Goal: Navigation & Orientation: Find specific page/section

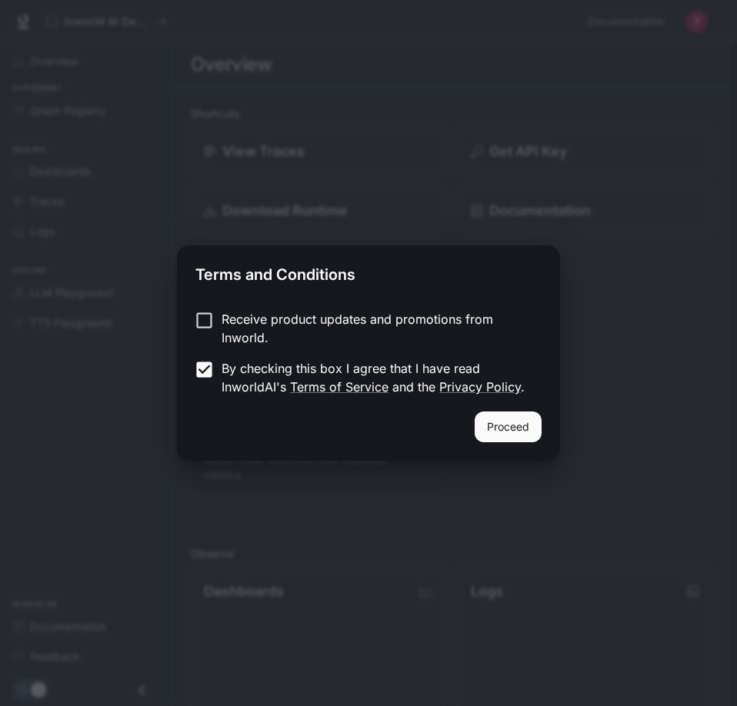
click at [511, 438] on button "Proceed" at bounding box center [507, 426] width 67 height 31
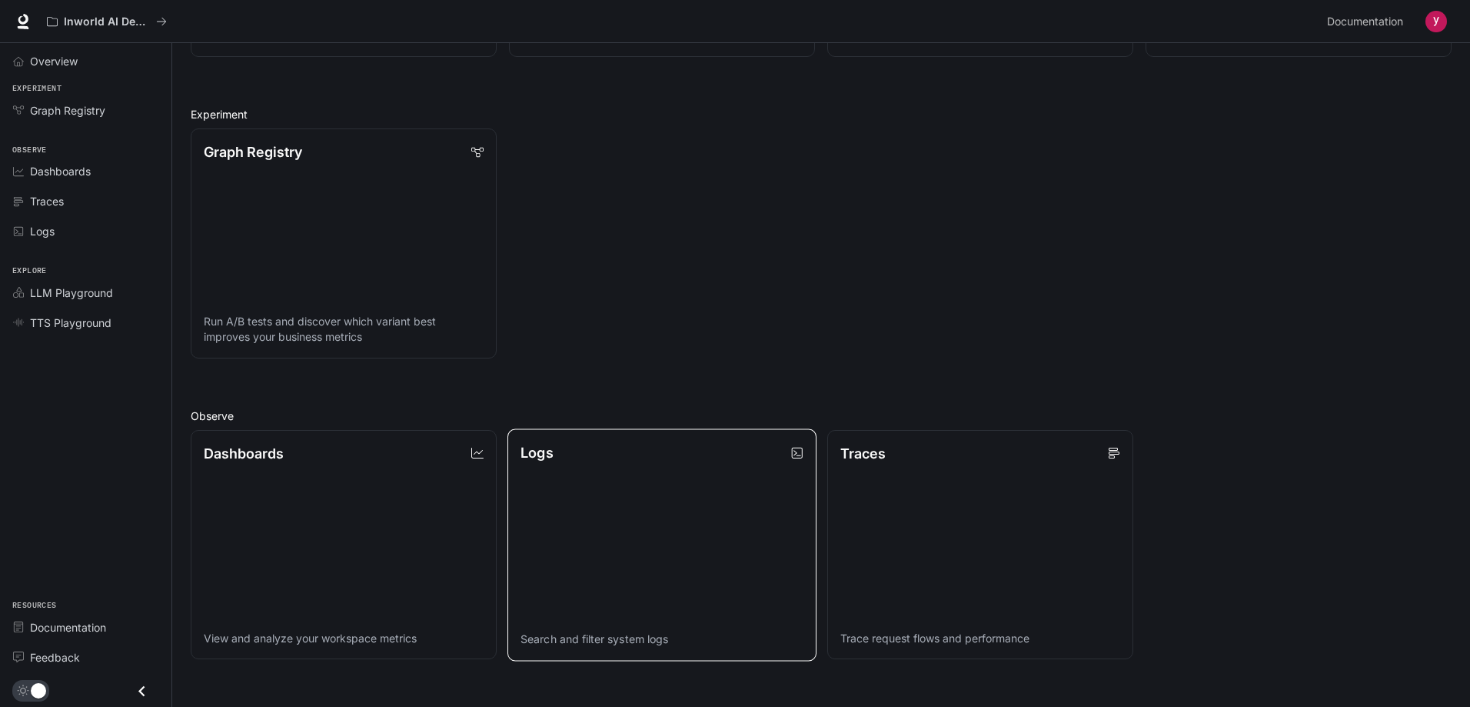
scroll to position [390, 0]
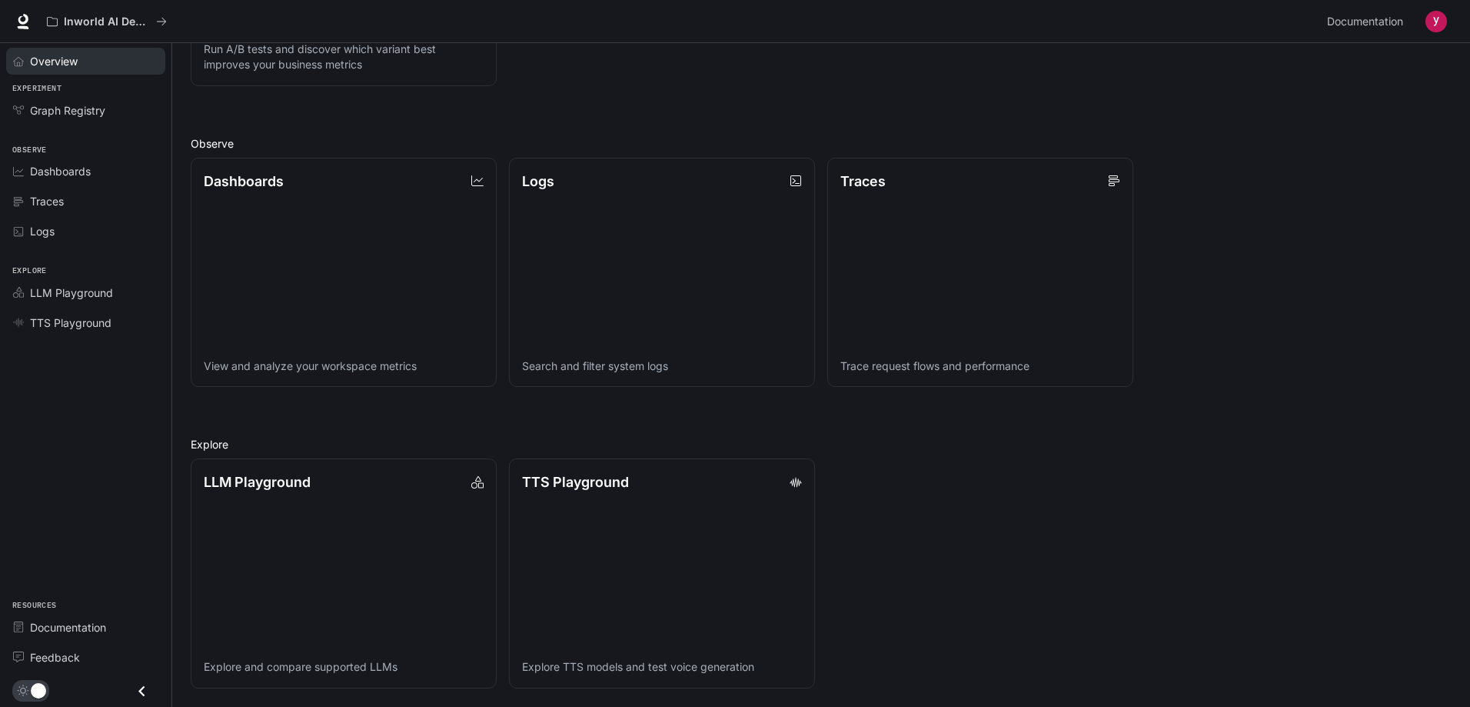
click at [76, 60] on span "Overview" at bounding box center [54, 61] width 48 height 16
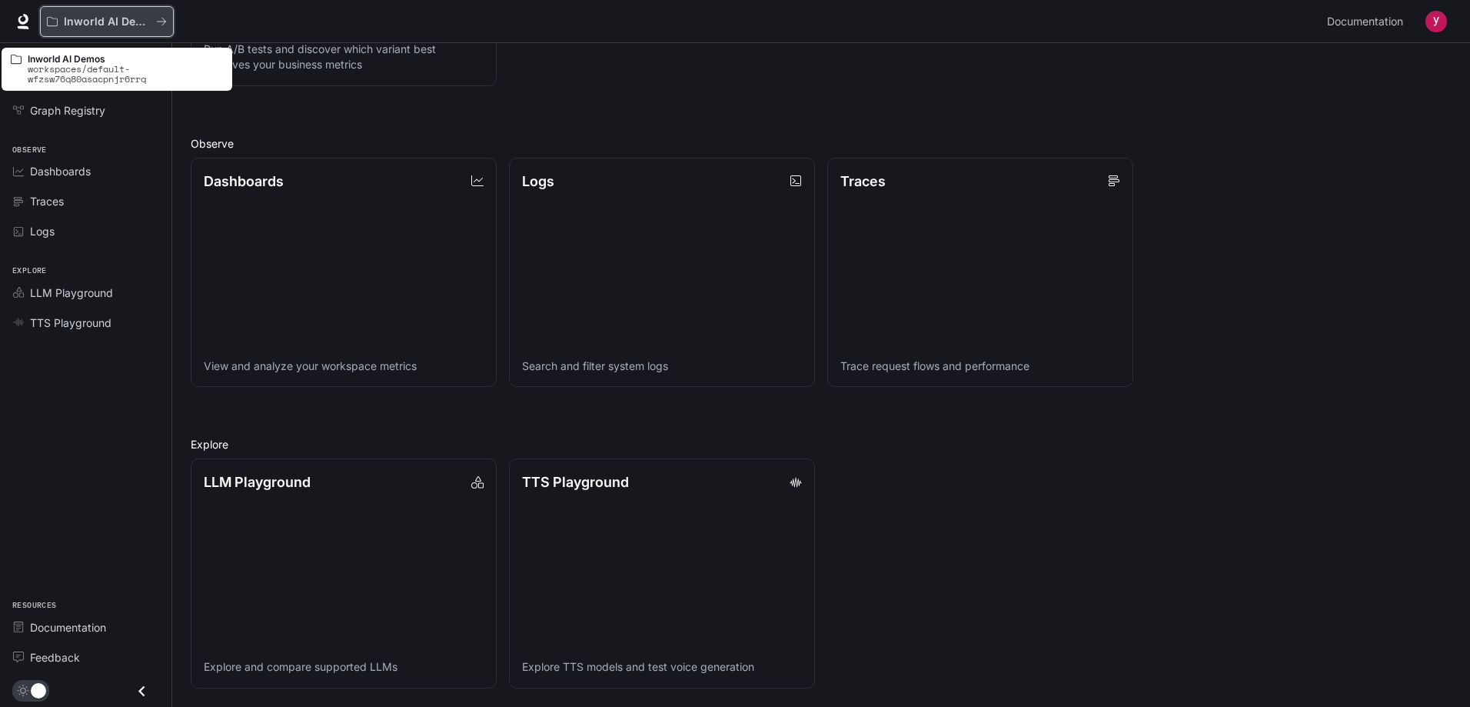
click at [118, 24] on p "Inworld AI Demos" at bounding box center [107, 21] width 86 height 13
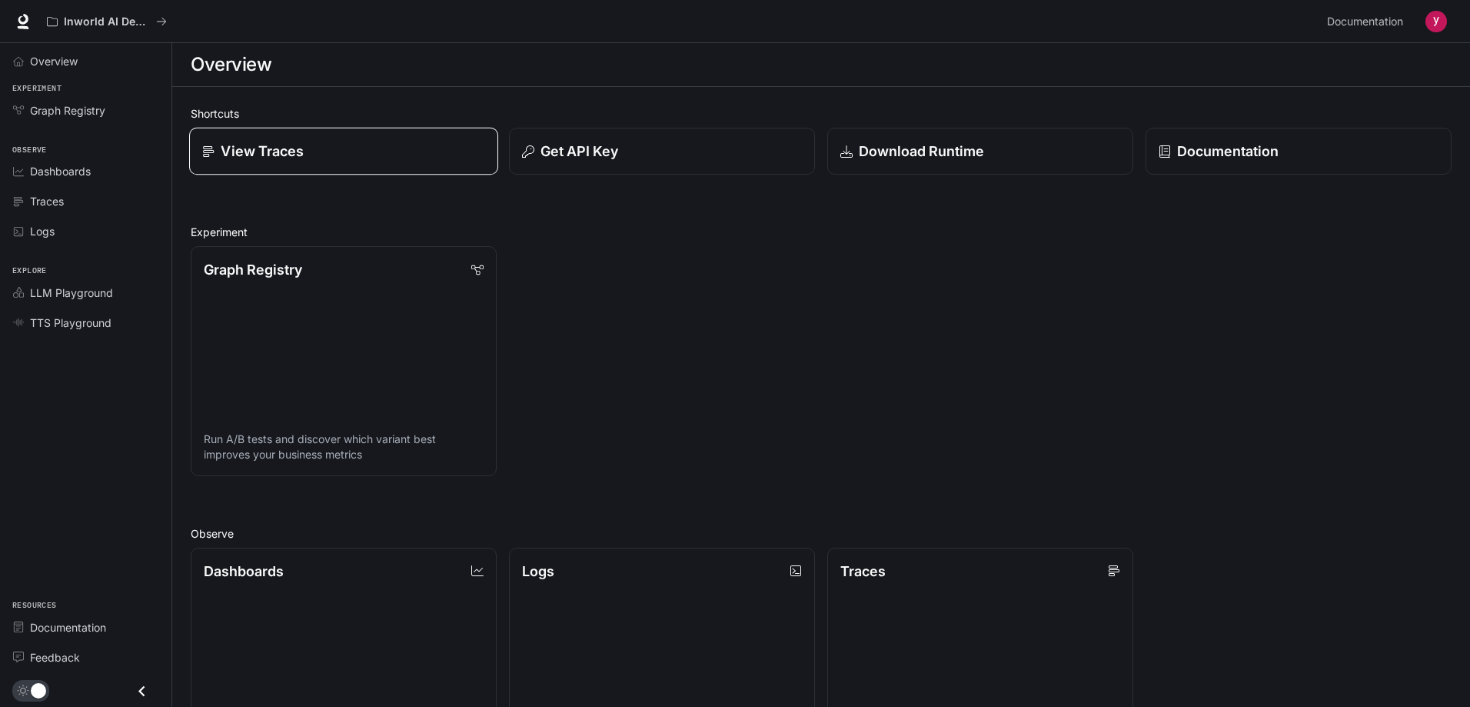
click at [349, 145] on div "View Traces" at bounding box center [343, 151] width 283 height 21
click at [126, 172] on div "Dashboards" at bounding box center [94, 171] width 128 height 16
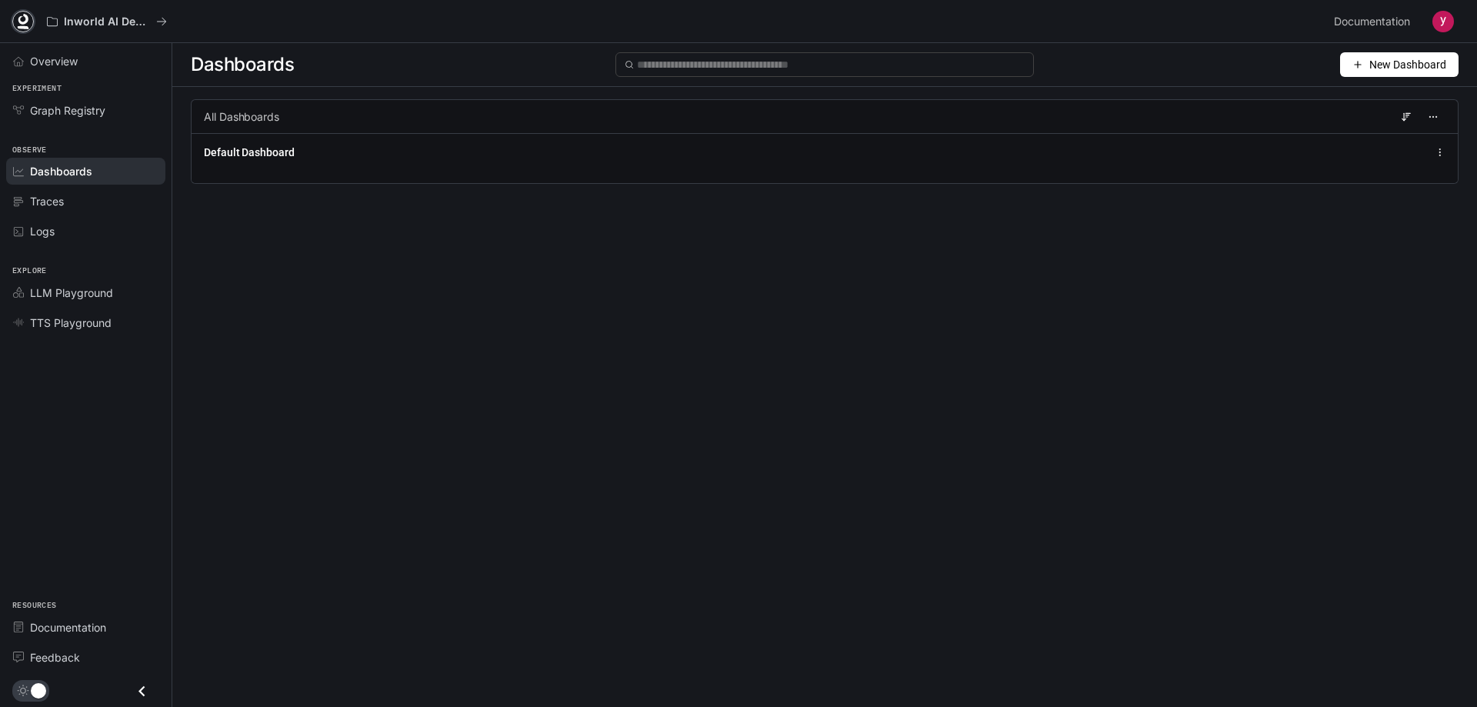
click at [24, 14] on icon at bounding box center [22, 21] width 15 height 15
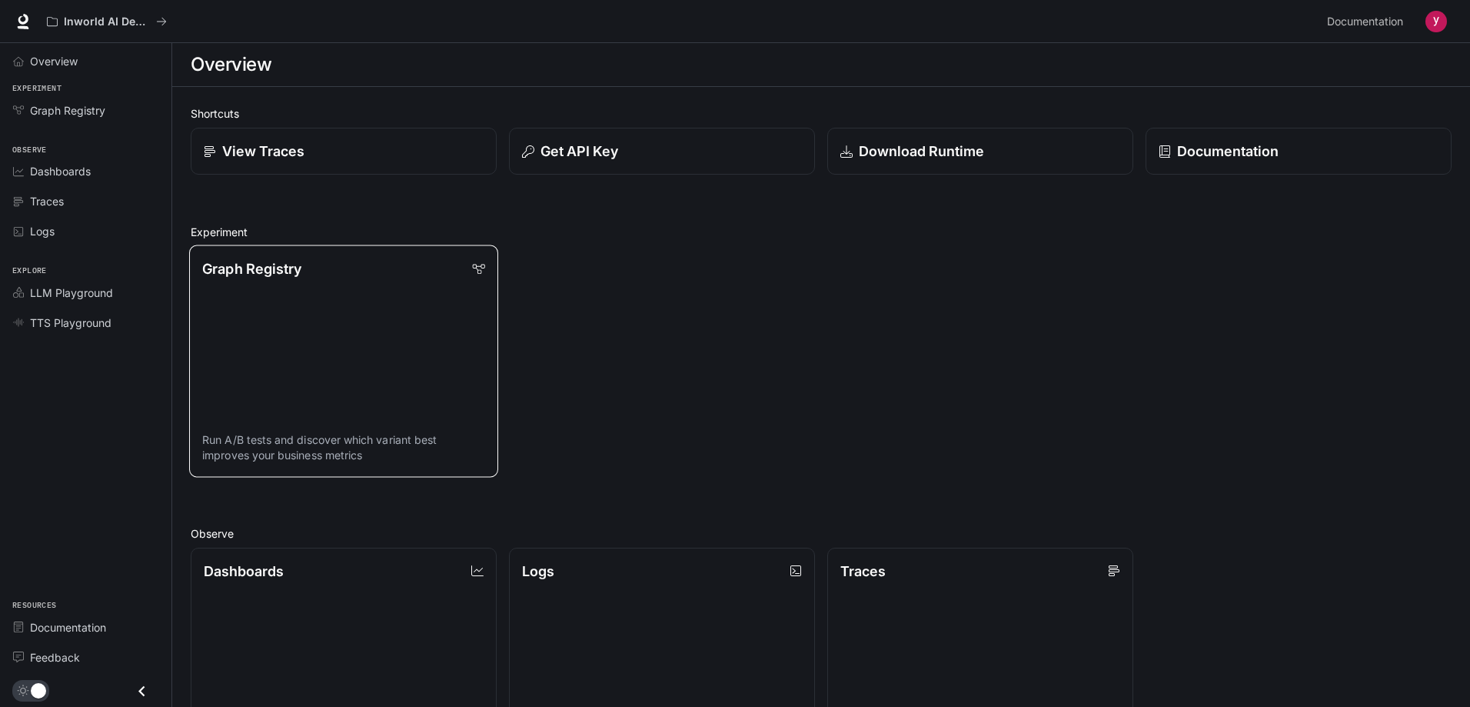
click at [345, 324] on link "Graph Registry Run A/B tests and discover which variant best improves your busi…" at bounding box center [343, 360] width 309 height 231
click at [934, 161] on p "Download Runtime" at bounding box center [920, 151] width 127 height 21
click at [105, 120] on link "Graph Registry" at bounding box center [85, 110] width 159 height 27
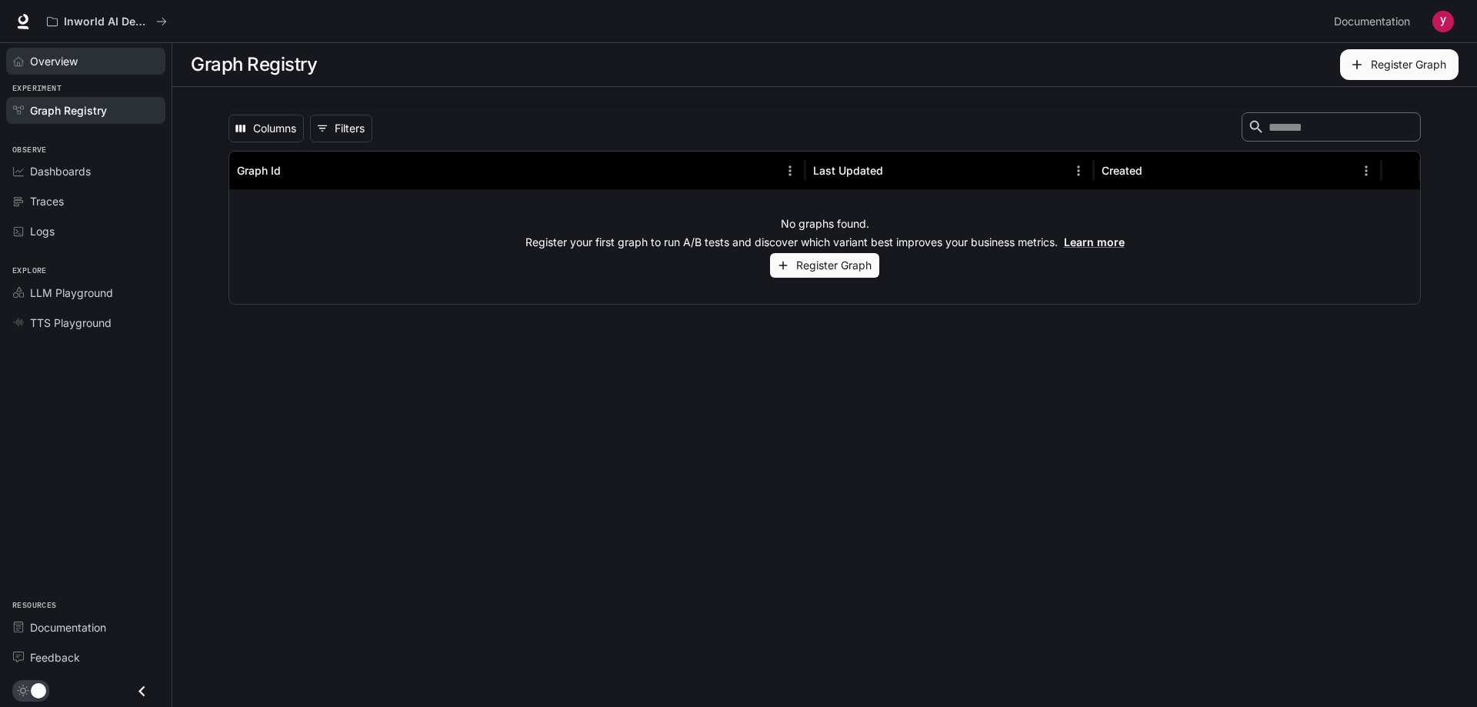
click at [105, 70] on link "Overview" at bounding box center [85, 61] width 159 height 27
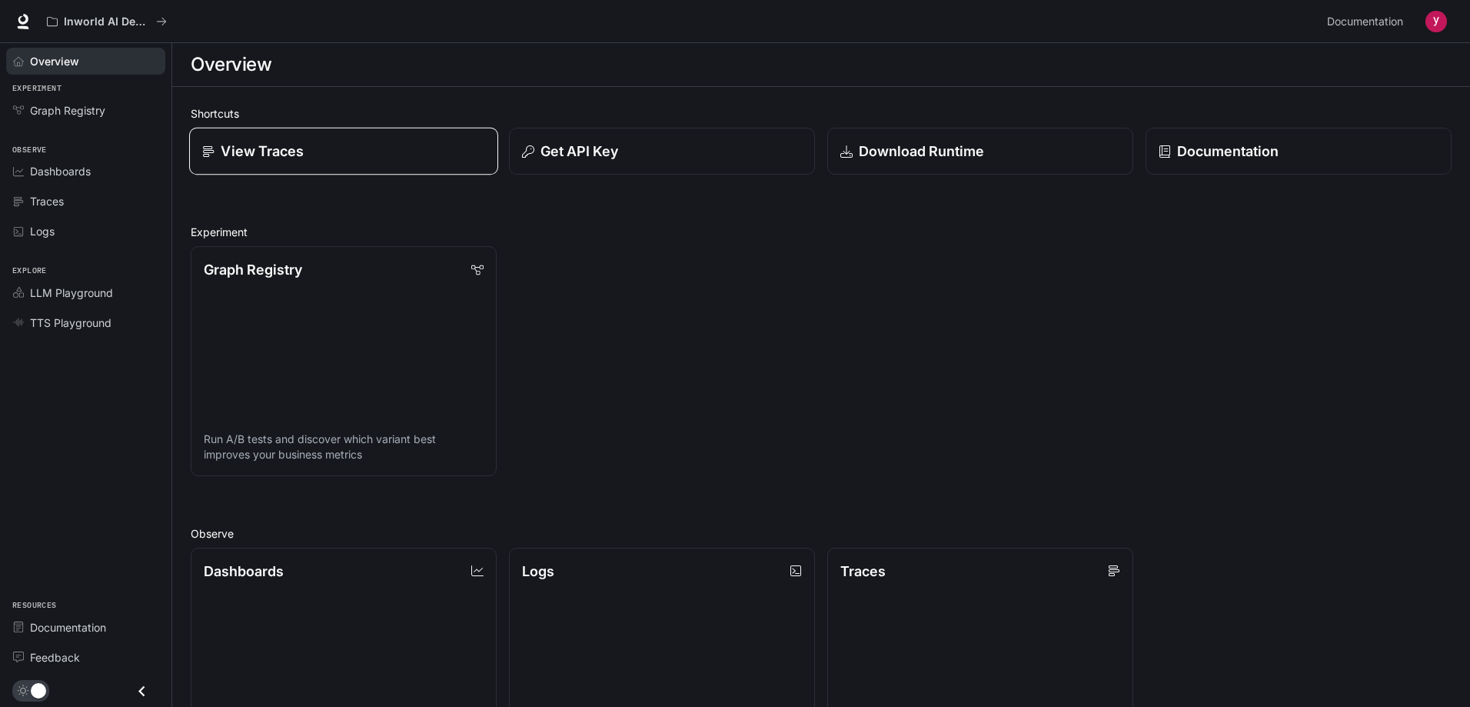
click at [375, 156] on div "View Traces" at bounding box center [343, 151] width 283 height 21
